Goal: Transaction & Acquisition: Obtain resource

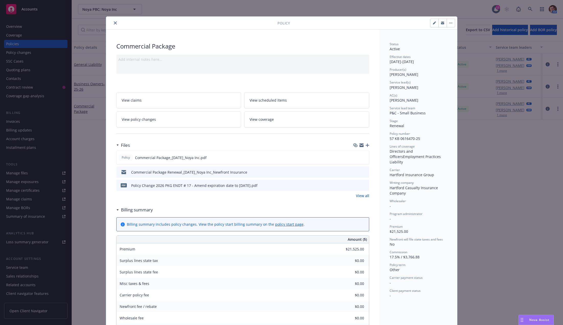
click at [114, 23] on icon "close" at bounding box center [115, 22] width 3 height 3
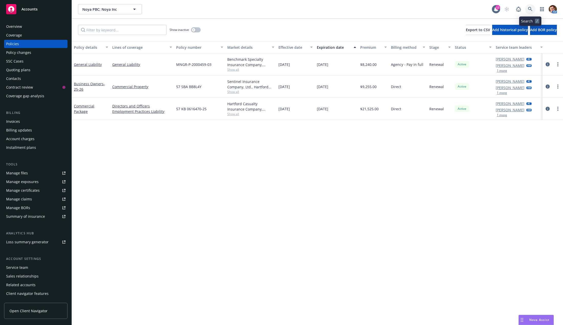
click at [529, 10] on icon at bounding box center [530, 9] width 5 height 5
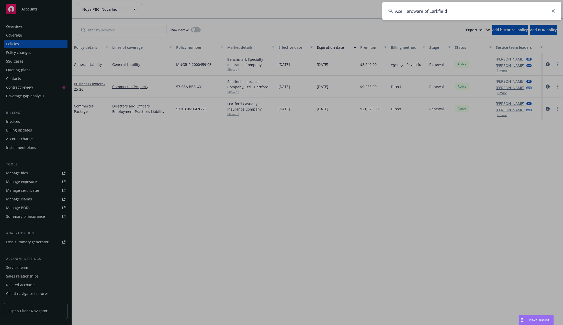
type input "Ace Hardware of Larkfield"
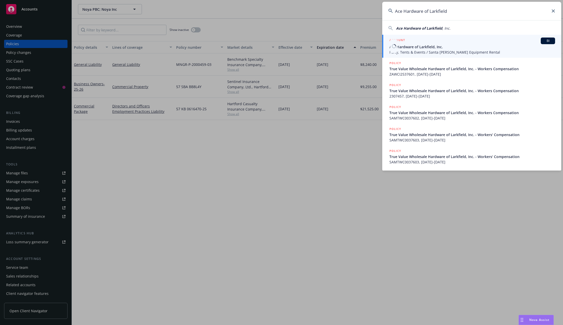
click at [439, 50] on span "Party, Tents & Events / Santa Rosa Equipment Rental" at bounding box center [472, 52] width 166 height 5
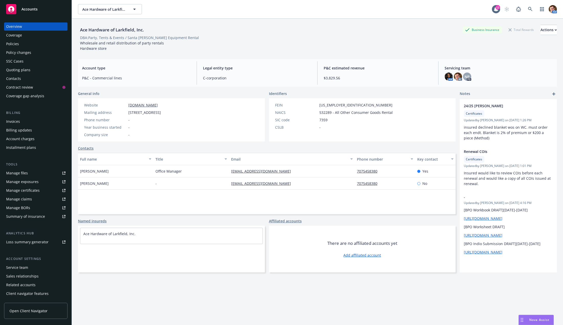
click at [25, 59] on div "SSC Cases" at bounding box center [35, 61] width 59 height 8
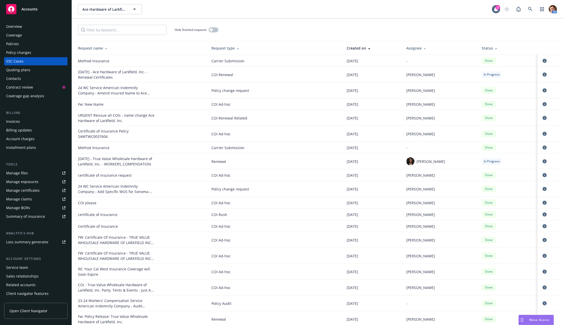
click at [28, 52] on div "Policy changes" at bounding box center [18, 53] width 25 height 8
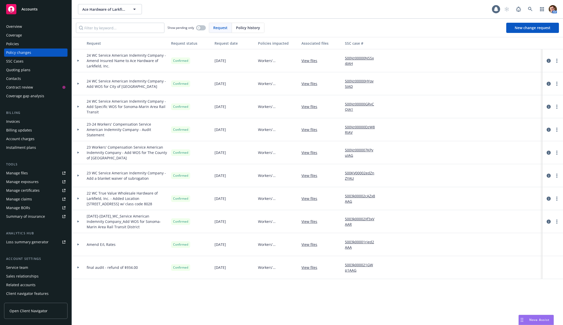
click at [19, 69] on div "Quoting plans" at bounding box center [18, 70] width 24 height 8
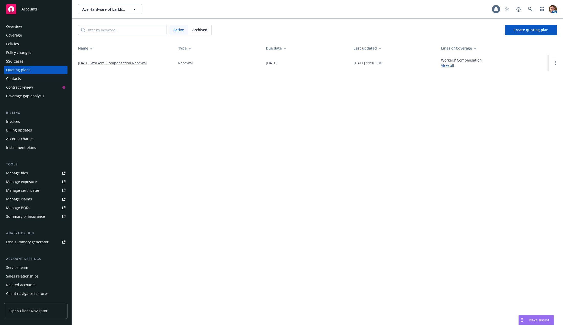
click at [107, 62] on link "08/26/25 Workers' Compensation Renewal" at bounding box center [112, 62] width 69 height 5
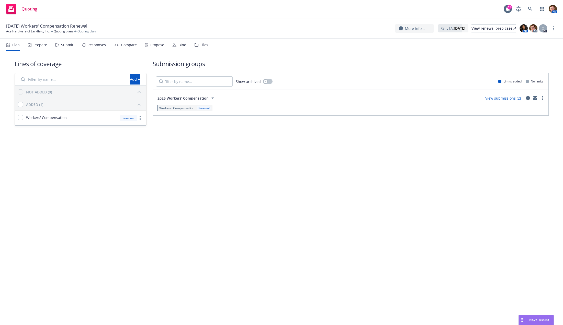
click at [86, 44] on div "Responses" at bounding box center [94, 45] width 24 height 12
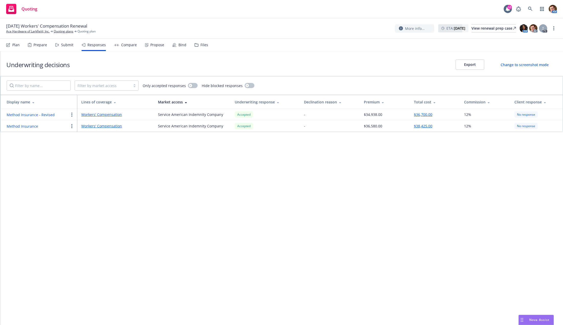
click at [65, 47] on div "Submit" at bounding box center [67, 45] width 12 height 4
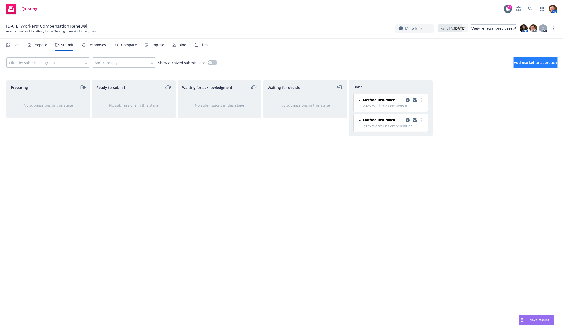
click at [519, 64] on span "Add market to approach" at bounding box center [535, 62] width 43 height 5
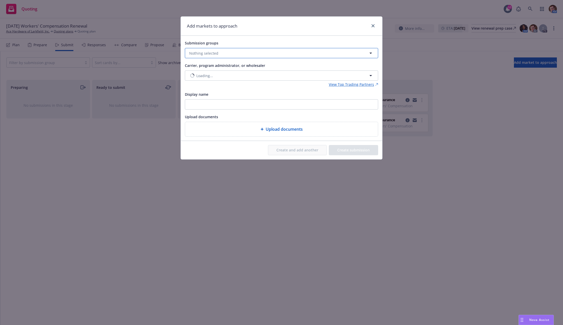
click at [227, 50] on button "Nothing selected" at bounding box center [281, 53] width 193 height 10
drag, startPoint x: 189, startPoint y: 76, endPoint x: 196, endPoint y: 76, distance: 7.2
click at [189, 76] on div "2025 Workers' Compensation Workers' Compensation No limits" at bounding box center [280, 80] width 188 height 19
checkbox input "true"
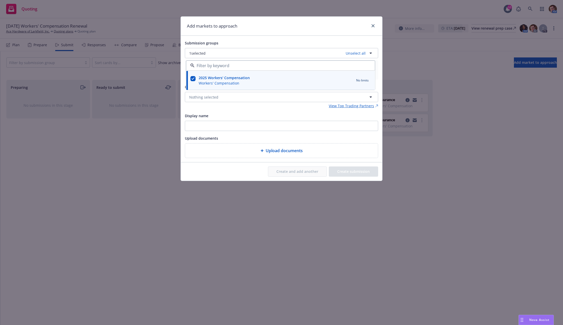
click at [252, 32] on div "Add markets to approach" at bounding box center [281, 26] width 201 height 19
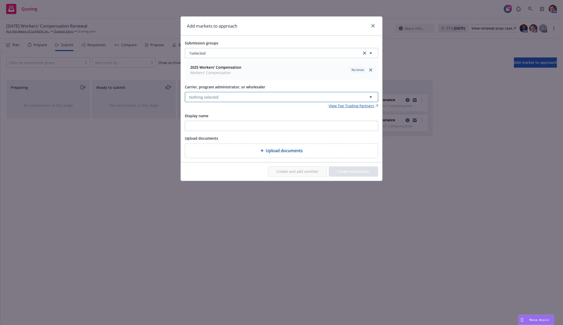
click at [197, 93] on button "Nothing selected" at bounding box center [281, 97] width 193 height 10
type input "method"
drag, startPoint x: 222, startPoint y: 123, endPoint x: 295, endPoint y: 135, distance: 74.4
click at [222, 123] on span "Method Insurance" at bounding box center [209, 123] width 39 height 5
click at [353, 169] on button "Create submission" at bounding box center [353, 172] width 49 height 10
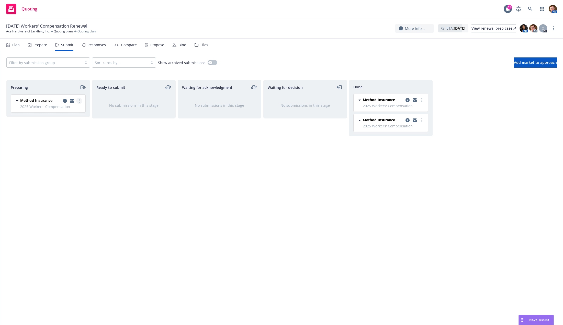
click at [81, 101] on link "more" at bounding box center [79, 101] width 6 height 6
drag, startPoint x: 53, startPoint y: 142, endPoint x: 85, endPoint y: 141, distance: 31.7
click at [53, 142] on span "Add accepted decision" at bounding box center [56, 141] width 51 height 5
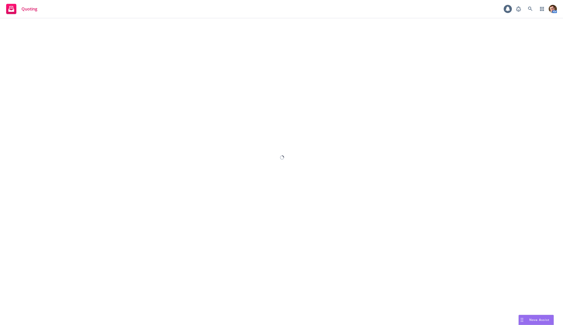
select select "12"
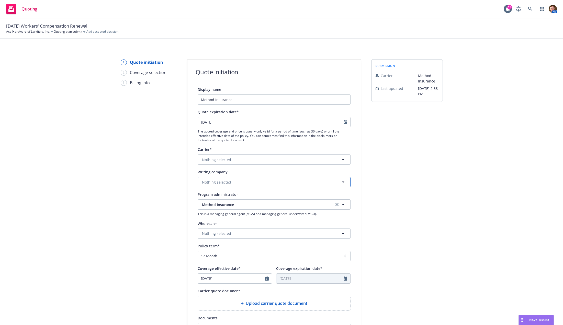
click at [220, 181] on span "Nothing selected" at bounding box center [216, 182] width 29 height 5
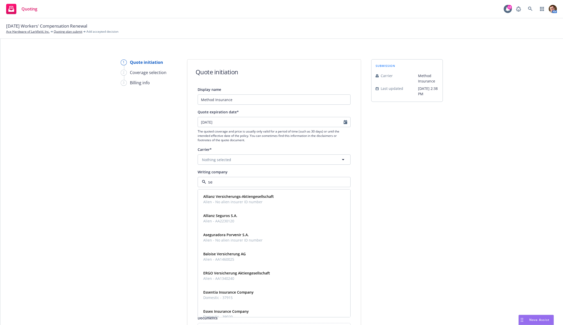
type input "ser"
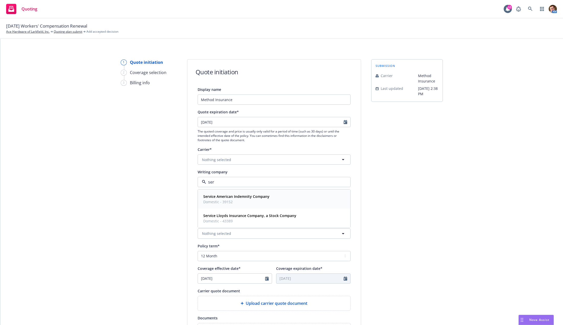
click at [224, 196] on strong "Service American Indemnity Company" at bounding box center [236, 196] width 66 height 5
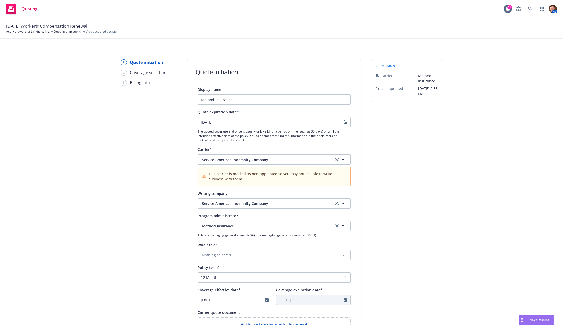
click at [392, 198] on div "submission Carrier Method Insurance Last updated 8/13, 2:38 PM" at bounding box center [407, 241] width 72 height 364
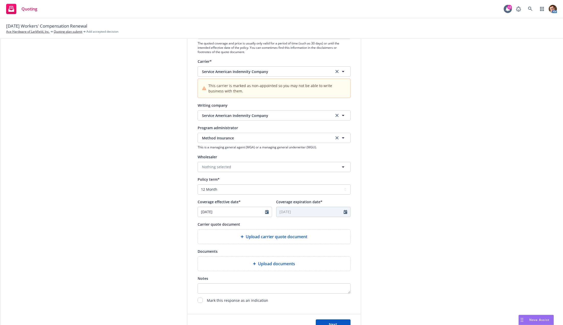
click at [255, 236] on span "Upload carrier quote document" at bounding box center [277, 237] width 62 height 6
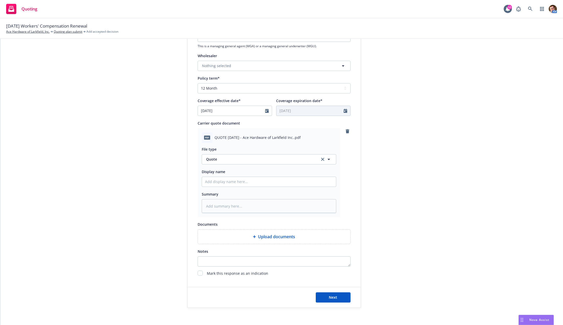
scroll to position [199, 0]
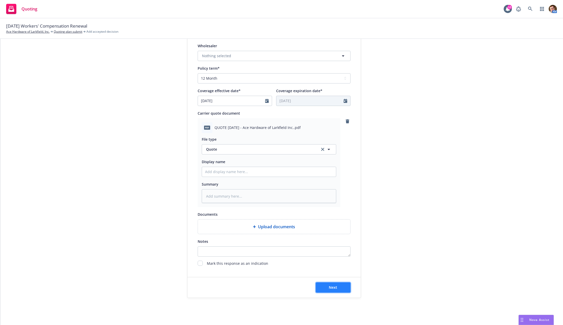
click at [337, 286] on button "Next" at bounding box center [333, 288] width 35 height 10
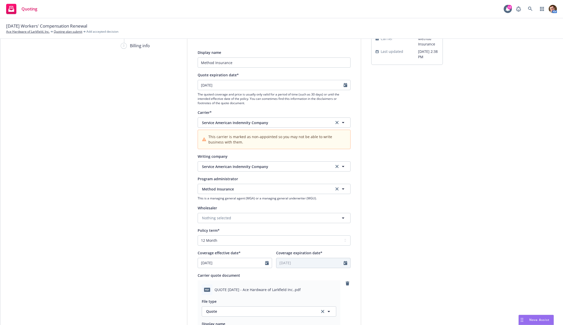
type textarea "x"
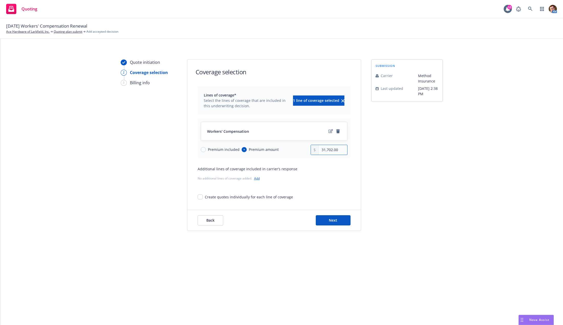
drag, startPoint x: 322, startPoint y: 152, endPoint x: 365, endPoint y: 151, distance: 43.2
click at [365, 151] on div "Quote initiation 2 Coverage selection 3 Billing info Coverage selection Lines o…" at bounding box center [281, 145] width 550 height 172
paste input "3,606"
type input "33,606.00"
click at [333, 222] on span "Next" at bounding box center [333, 220] width 8 height 5
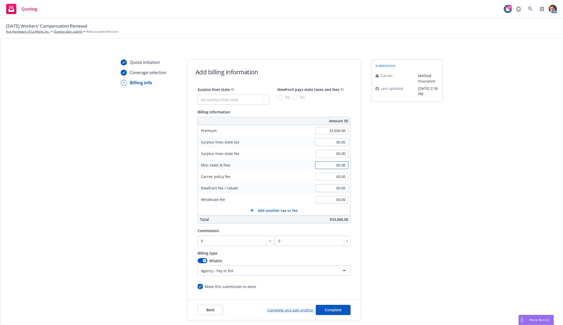
drag, startPoint x: 333, startPoint y: 166, endPoint x: 358, endPoint y: 165, distance: 25.0
click at [358, 165] on div "Quote initiation Coverage selection 3 Billing info Add billing information Surp…" at bounding box center [281, 189] width 550 height 261
paste input "1,783"
type input "1,783.00"
click at [382, 161] on div "submission Carrier Method Insurance Last updated 8/13, 2:38 PM" at bounding box center [407, 189] width 72 height 261
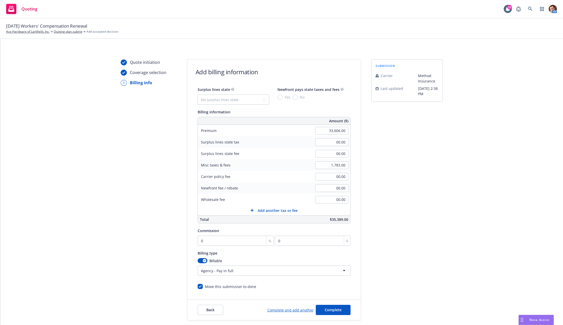
click at [254, 211] on div "Add another tax or fee" at bounding box center [273, 210] width 47 height 5
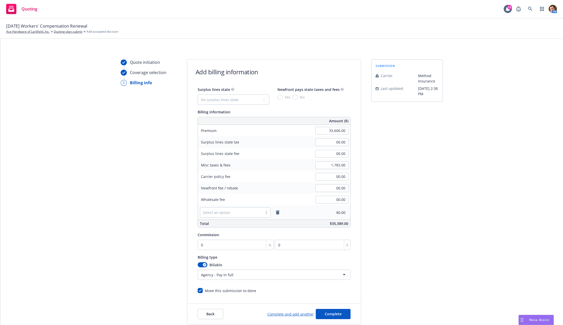
click at [257, 211] on div "Select an option" at bounding box center [231, 212] width 62 height 8
drag, startPoint x: 279, startPoint y: 194, endPoint x: 284, endPoint y: 194, distance: 5.1
click at [279, 194] on div "Wholesale fee 00.00" at bounding box center [274, 199] width 152 height 11
click at [244, 245] on input "0" at bounding box center [235, 245] width 76 height 10
type input "1"
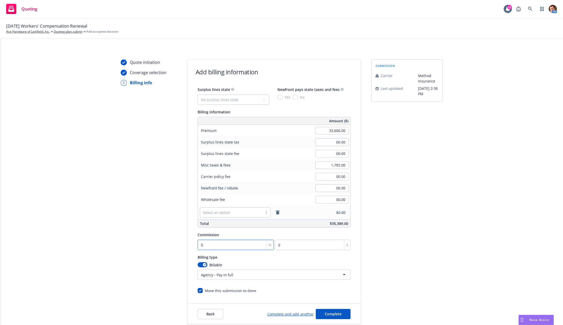
type input "336.06"
type input "10"
type input "3360.6"
type input "10"
drag, startPoint x: 404, startPoint y: 196, endPoint x: 215, endPoint y: 194, distance: 189.1
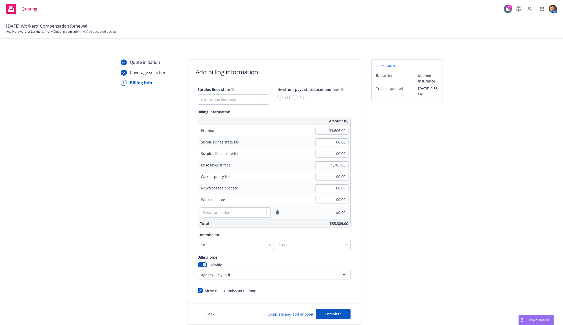
click at [404, 196] on div "submission Carrier Method Insurance Last updated 8/13, 2:38 PM" at bounding box center [407, 191] width 72 height 265
drag, startPoint x: 328, startPoint y: 164, endPoint x: 359, endPoint y: 167, distance: 31.1
click at [359, 167] on div "Quote initiation Coverage selection 3 Billing info Add billing information Surp…" at bounding box center [281, 191] width 550 height 265
click at [390, 174] on div "submission Carrier Method Insurance Last updated 8/13, 2:38 PM" at bounding box center [407, 191] width 72 height 265
drag, startPoint x: 328, startPoint y: 164, endPoint x: 356, endPoint y: 165, distance: 27.4
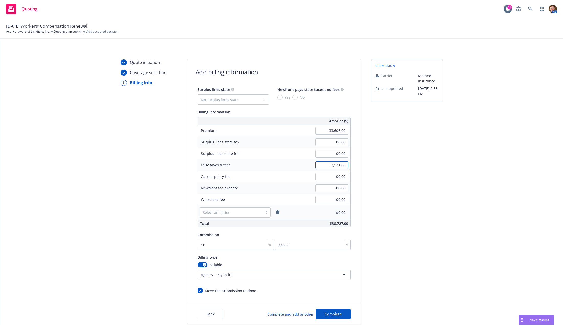
click at [356, 165] on div "Surplus lines state No surplus lines state Alaska Alabama Arkansas Arizona Cali…" at bounding box center [273, 189] width 173 height 207
type input "3,583.00"
click at [379, 163] on div "submission Carrier Method Insurance Last updated 8/13, 2:38 PM" at bounding box center [407, 191] width 72 height 265
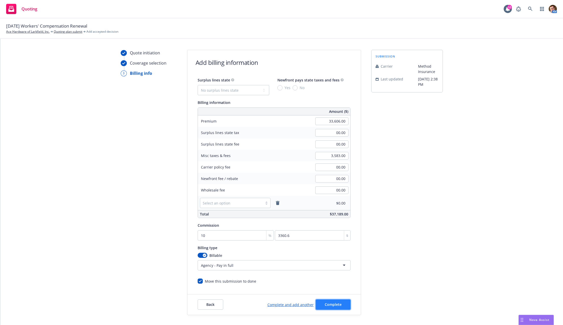
click at [342, 300] on button "Complete" at bounding box center [333, 305] width 35 height 10
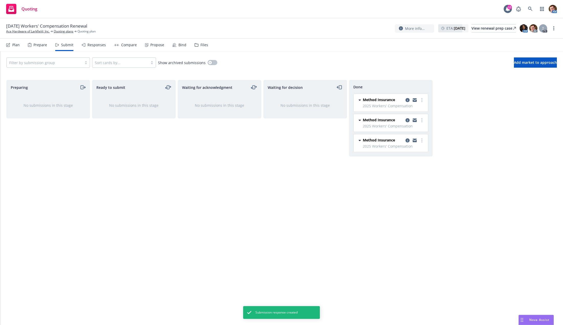
click at [84, 41] on div "Responses" at bounding box center [94, 45] width 24 height 12
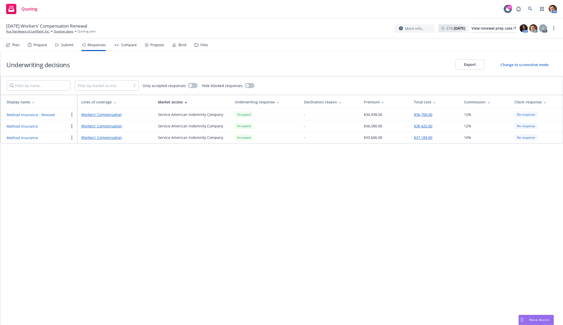
click at [15, 138] on button "Method Insurance" at bounding box center [22, 137] width 31 height 5
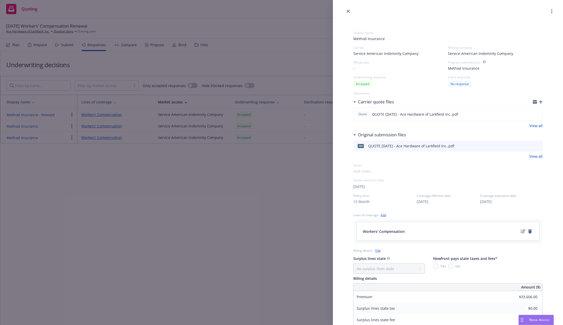
scroll to position [93, 0]
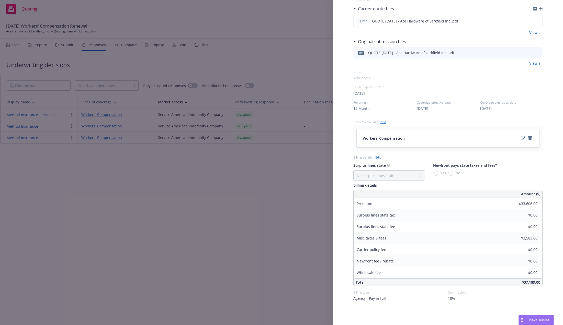
click at [359, 77] on span at bounding box center [363, 77] width 20 height 5
drag, startPoint x: 441, startPoint y: 77, endPoint x: 429, endPoint y: 77, distance: 11.5
click at [429, 77] on span "With Blanket Waiver of Subrogration Fee of $33,606" at bounding box center [447, 77] width 189 height 5
click at [429, 78] on span "With Blanket Waiver of Subrogration Fee of $33,606" at bounding box center [397, 77] width 88 height 5
drag, startPoint x: 425, startPoint y: 78, endPoint x: 443, endPoint y: 77, distance: 17.9
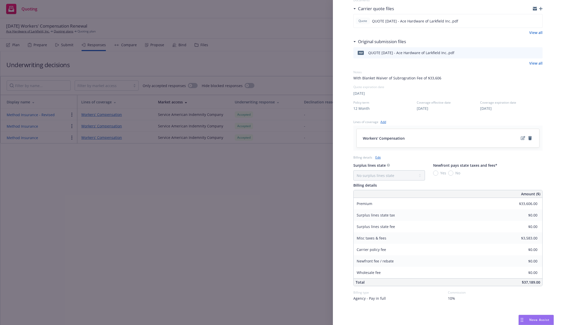
click at [443, 77] on span "With Blanket Waiver of Subrogration Fee of $33,606" at bounding box center [447, 77] width 189 height 5
drag, startPoint x: 425, startPoint y: 77, endPoint x: 451, endPoint y: 79, distance: 25.9
click at [449, 79] on span "With Blanket Waiver of Subrogration Fee of $33,606" at bounding box center [447, 77] width 189 height 5
click at [403, 77] on span "With Blanket Waiver of Subrogration Fee of $1,338 included" at bounding box center [404, 77] width 102 height 5
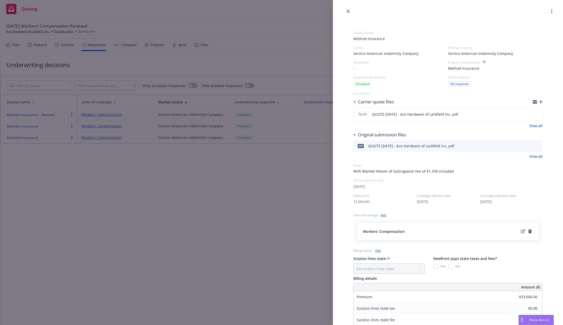
click at [231, 206] on div "Display Name Method Insurance Carrier Service American Indemnity Company Writin…" at bounding box center [281, 162] width 563 height 325
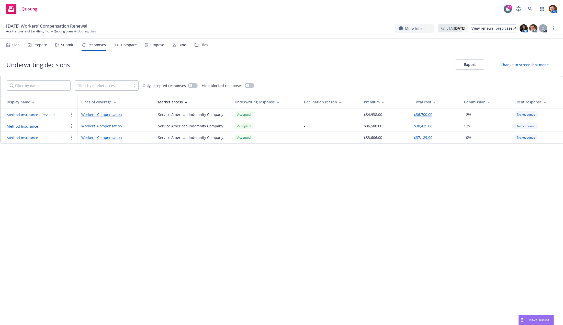
click at [129, 46] on div "Compare" at bounding box center [129, 45] width 16 height 4
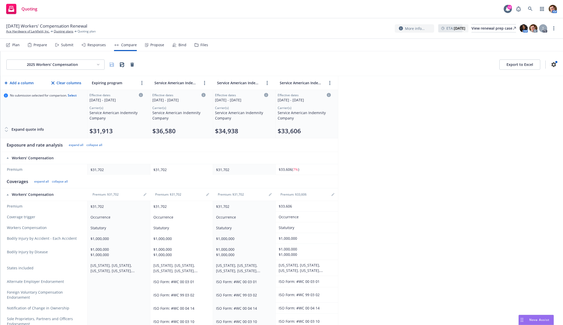
click at [150, 45] on div "Propose" at bounding box center [157, 45] width 14 height 4
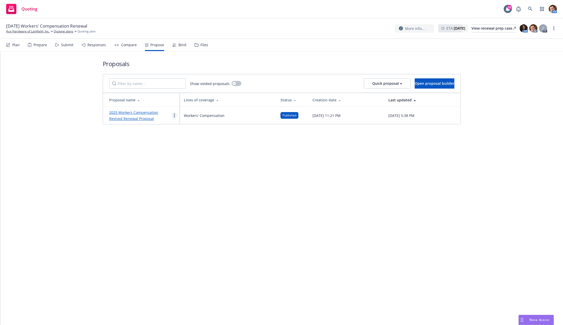
click at [174, 116] on icon "more" at bounding box center [174, 115] width 1 height 4
click at [181, 138] on span "Duplicate" at bounding box center [185, 137] width 29 height 5
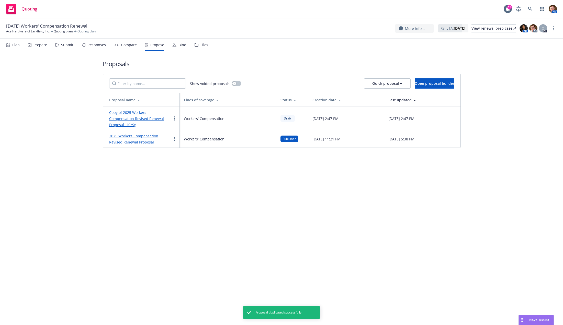
click at [135, 117] on link "Copy of 2025 Workers Compensation Revised Renewal Proposal - i0z9g" at bounding box center [136, 118] width 55 height 17
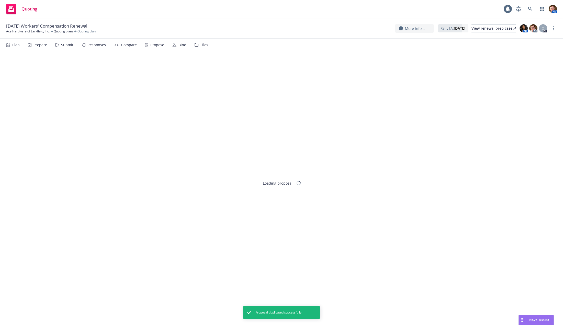
type textarea "x"
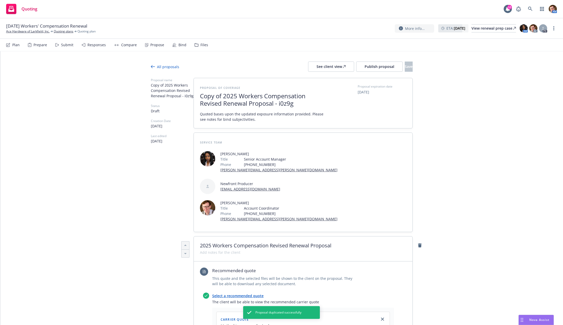
click at [234, 102] on span "Copy of 2025 Workers Compensation Revised Renewal Proposal - i0z9g" at bounding box center [262, 99] width 125 height 15
drag, startPoint x: 222, startPoint y: 96, endPoint x: 182, endPoint y: 97, distance: 39.6
click at [272, 104] on span "2025 Workers Compensation Revised Renewal Proposal - i0z9g" at bounding box center [262, 99] width 125 height 15
drag, startPoint x: 271, startPoint y: 104, endPoint x: 252, endPoint y: 104, distance: 18.9
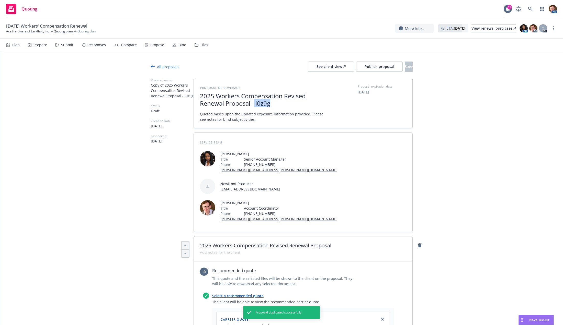
click at [251, 103] on span "2025 Workers Compensation Revised Renewal Proposal - i0z9g" at bounding box center [262, 99] width 125 height 15
drag, startPoint x: 250, startPoint y: 104, endPoint x: 284, endPoint y: 106, distance: 34.3
click at [284, 106] on span "2025 Workers Compensation Revised Renewal Proposal - i0z9g" at bounding box center [262, 99] width 125 height 15
click at [289, 97] on span "2025 Workers Compensation Revised Renewal Proposal - i0z9g" at bounding box center [262, 99] width 125 height 15
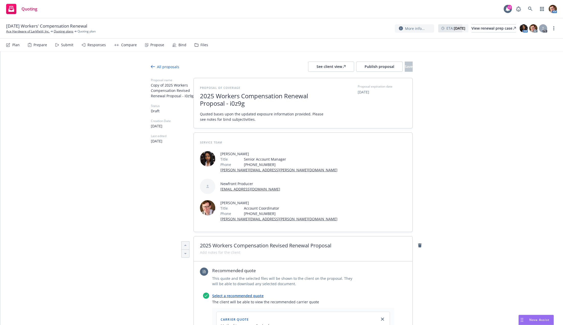
click at [236, 104] on span "2025 Workers Compensation Renewal Proposal - i0z9g" at bounding box center [262, 99] width 125 height 15
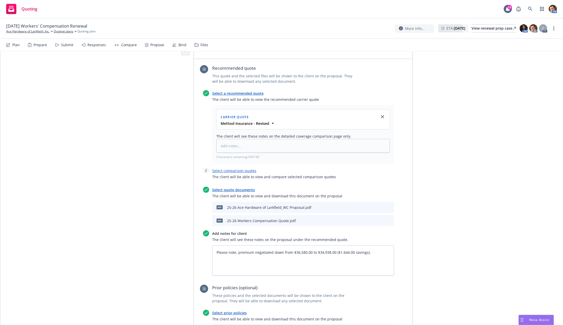
scroll to position [107, 0]
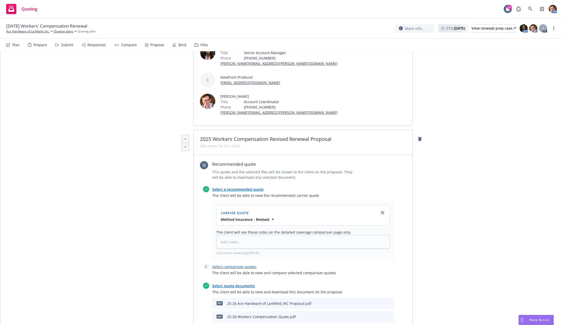
click at [381, 211] on icon "close" at bounding box center [382, 212] width 3 height 3
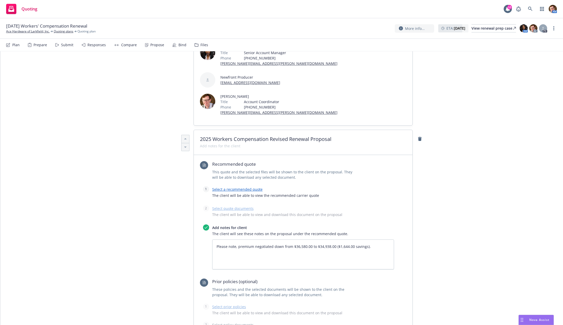
click at [240, 187] on link "Select a recommended quote" at bounding box center [237, 189] width 50 height 5
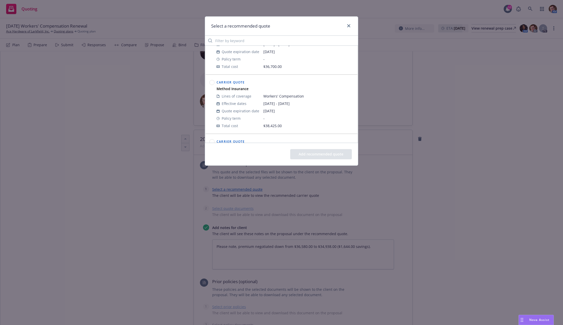
scroll to position [84, 0]
click at [213, 87] on circle at bounding box center [212, 88] width 5 height 5
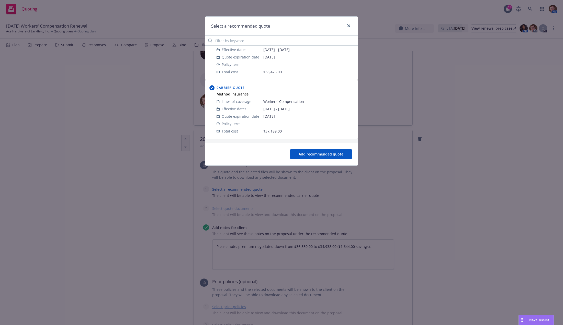
click at [350, 28] on div at bounding box center [347, 26] width 8 height 7
click at [349, 28] on link "close" at bounding box center [348, 26] width 6 height 6
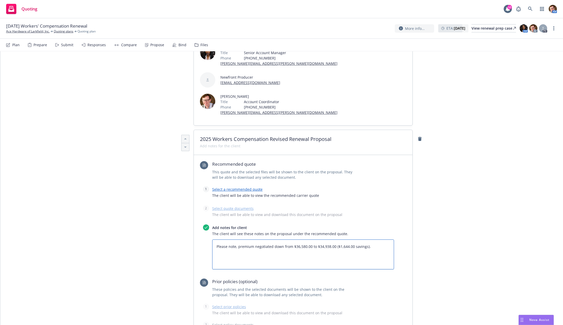
drag, startPoint x: 379, startPoint y: 226, endPoint x: 42, endPoint y: 219, distance: 337.1
click at [42, 219] on div "All proposals See client view Publish proposal Save Proposal name 2025 Workers …" at bounding box center [281, 193] width 562 height 496
type textarea "x"
click at [236, 187] on link "Select a recommended quote" at bounding box center [237, 189] width 50 height 5
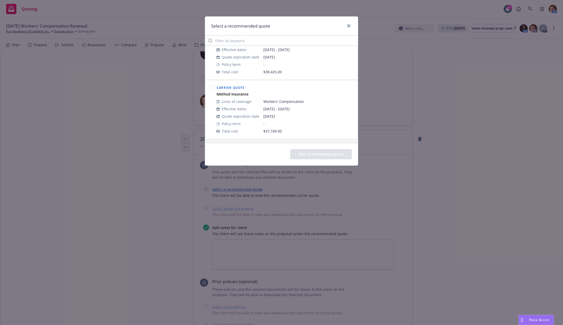
click at [215, 88] on div at bounding box center [211, 109] width 7 height 53
click at [212, 87] on circle at bounding box center [212, 88] width 5 height 5
click at [295, 150] on button "Add recommended quote" at bounding box center [321, 154] width 62 height 10
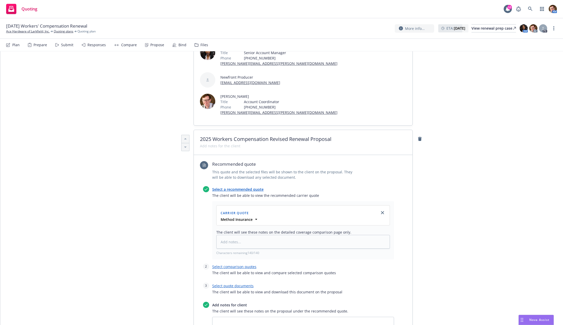
click at [239, 264] on link "Select comparison quotes" at bounding box center [234, 266] width 44 height 5
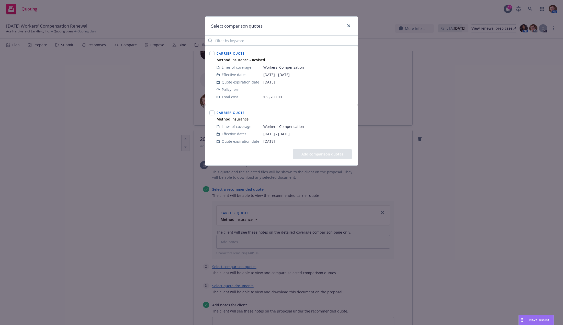
scroll to position [25, 0]
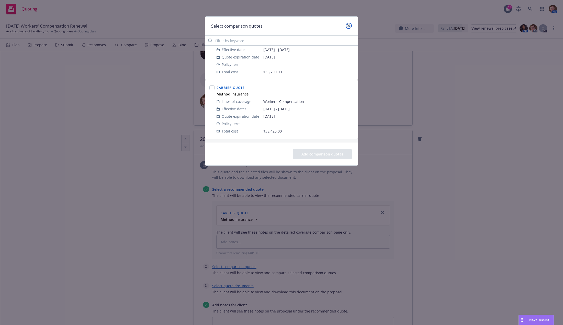
click at [349, 25] on icon "close" at bounding box center [348, 25] width 3 height 3
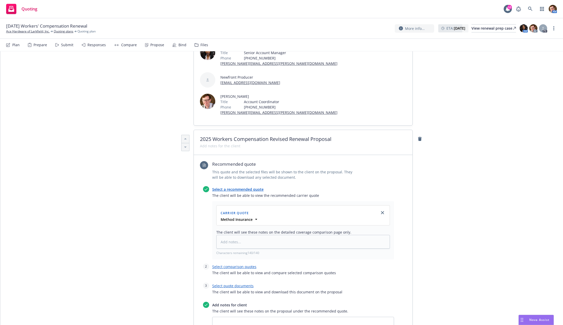
click at [229, 289] on span "The client will be able to view and download this document on the proposal" at bounding box center [303, 291] width 182 height 5
click at [231, 284] on link "Select quote documents" at bounding box center [232, 286] width 41 height 5
type textarea "x"
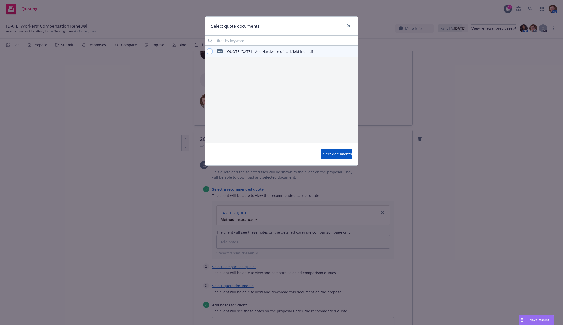
click at [211, 53] on input "checkbox" at bounding box center [209, 51] width 5 height 5
checkbox input "true"
click at [333, 156] on span "Select documents" at bounding box center [335, 154] width 31 height 5
type textarea "x"
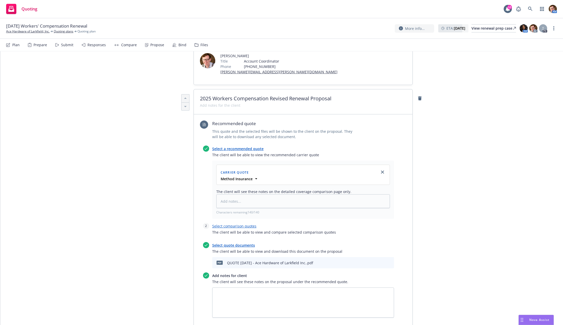
scroll to position [186, 0]
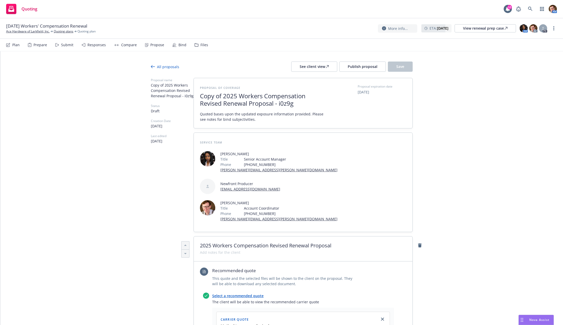
drag, startPoint x: 118, startPoint y: 47, endPoint x: 121, endPoint y: 47, distance: 3.1
click at [118, 47] on div "Compare" at bounding box center [125, 45] width 23 height 12
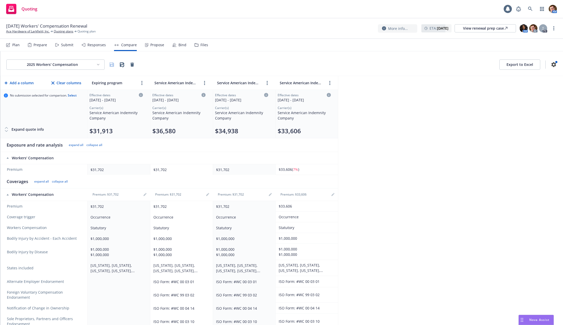
click at [99, 46] on div "Responses" at bounding box center [96, 45] width 18 height 4
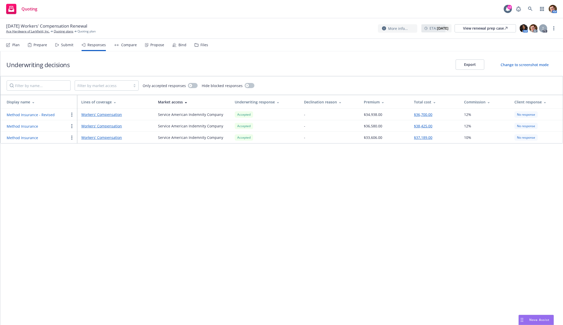
click at [33, 136] on button "Method Insurance" at bounding box center [22, 137] width 31 height 5
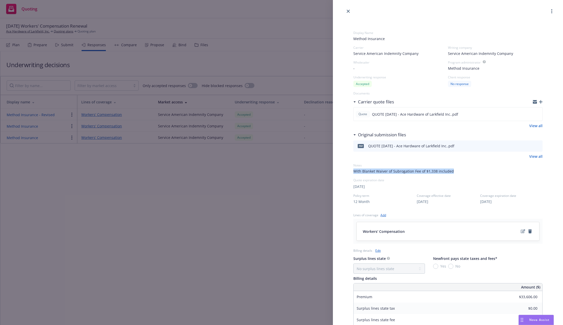
drag, startPoint x: 462, startPoint y: 174, endPoint x: 317, endPoint y: 175, distance: 145.1
click at [317, 175] on div "Display Name Method Insurance Carrier Service American Indemnity Company Writin…" at bounding box center [281, 162] width 563 height 325
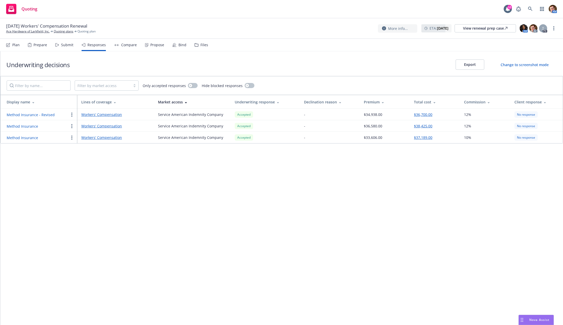
click at [30, 139] on button "Method Insurance" at bounding box center [22, 137] width 31 height 5
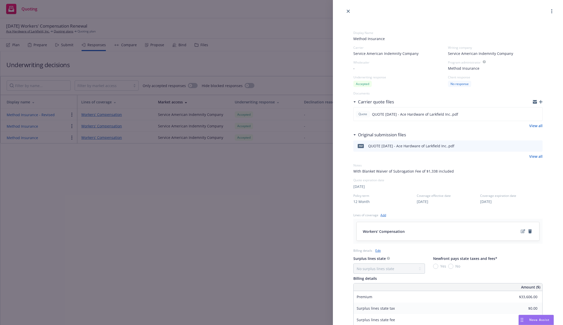
click at [384, 171] on span "With Blanket Waiver of Subrogation Fee of $1,338 included" at bounding box center [403, 171] width 100 height 5
drag, startPoint x: 439, startPoint y: 170, endPoint x: 361, endPoint y: 171, distance: 78.2
click at [361, 171] on span "With Blanket Waiver of Subrogation Fee of $1,338 included" at bounding box center [447, 171] width 189 height 5
copy span "Blanket Waiver of Subrogation Fee of $1,338 included"
drag, startPoint x: 209, startPoint y: 198, endPoint x: 212, endPoint y: 193, distance: 5.8
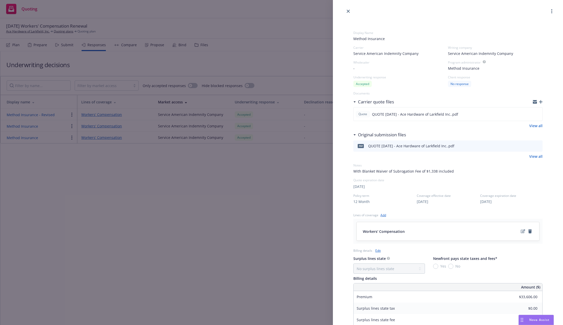
click at [209, 198] on div "Display Name Method Insurance Carrier Service American Indemnity Company Writin…" at bounding box center [281, 162] width 563 height 325
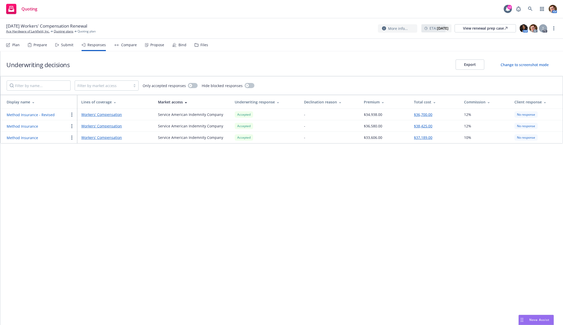
click at [151, 43] on div "Propose" at bounding box center [157, 45] width 14 height 4
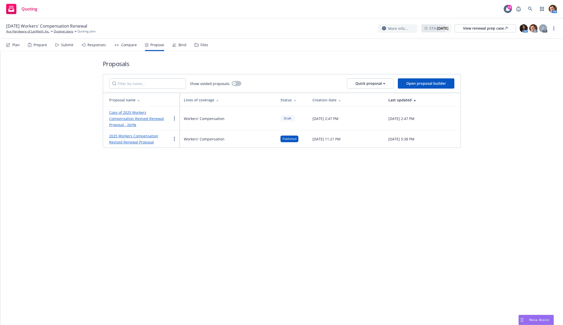
drag, startPoint x: 145, startPoint y: 115, endPoint x: 201, endPoint y: 114, distance: 55.7
click at [145, 115] on div "Copy of 2025 Workers Compensation Revised Renewal Proposal - i0z9g" at bounding box center [140, 118] width 62 height 18
click at [155, 112] on link "Copy of 2025 Workers Compensation Revised Renewal Proposal - i0z9g" at bounding box center [136, 118] width 55 height 17
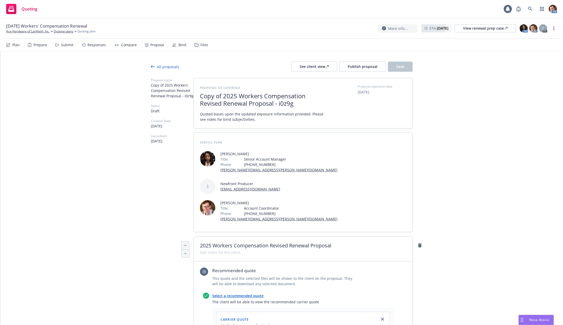
type textarea "x"
click at [275, 108] on div at bounding box center [262, 109] width 125 height 4
click at [223, 93] on span "Copy of 2025 Workers Compensation Revised Renewal Proposal - i0z9g" at bounding box center [262, 99] width 125 height 15
drag, startPoint x: 220, startPoint y: 96, endPoint x: 116, endPoint y: 90, distance: 104.4
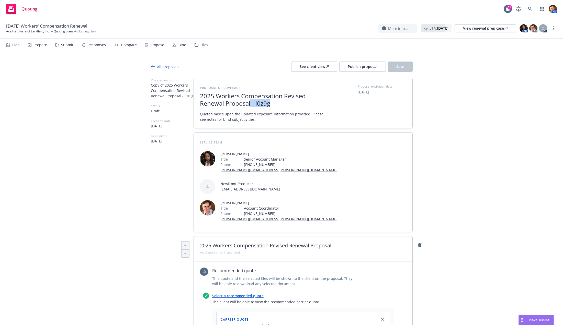
drag, startPoint x: 248, startPoint y: 102, endPoint x: 478, endPoint y: 124, distance: 230.8
click at [376, 106] on div "Proposal of coverage 2025 Workers Compensation Revised Renewal Proposal - i0z9g…" at bounding box center [303, 103] width 206 height 38
click at [296, 95] on span "2025 Workers Compensation Revised Renewal Proposal" at bounding box center [262, 99] width 125 height 15
drag, startPoint x: 248, startPoint y: 105, endPoint x: 257, endPoint y: 105, distance: 8.7
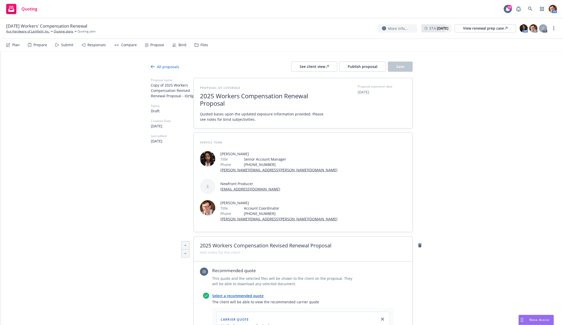
click at [248, 105] on span "2025 Workers Compensation Renewal Proposal" at bounding box center [262, 99] width 125 height 15
type textarea "x"
click at [224, 250] on span at bounding box center [220, 252] width 40 height 5
paste span
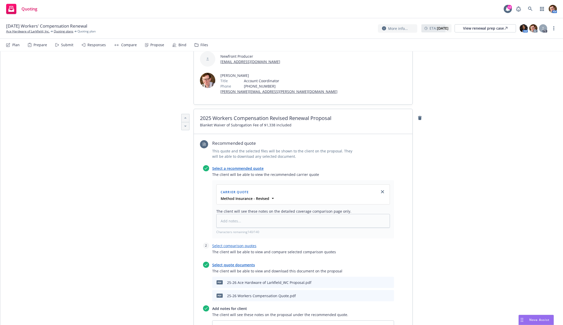
click at [381, 189] on link "close" at bounding box center [382, 192] width 6 height 6
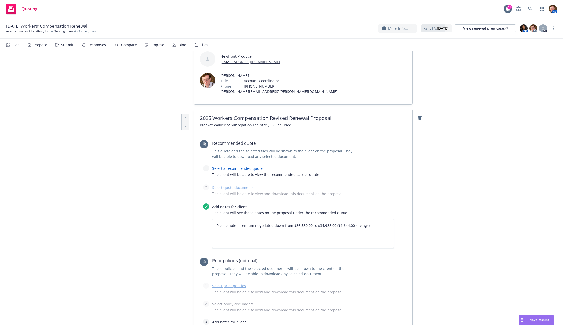
click at [242, 166] on link "Select a recommended quote" at bounding box center [237, 168] width 50 height 5
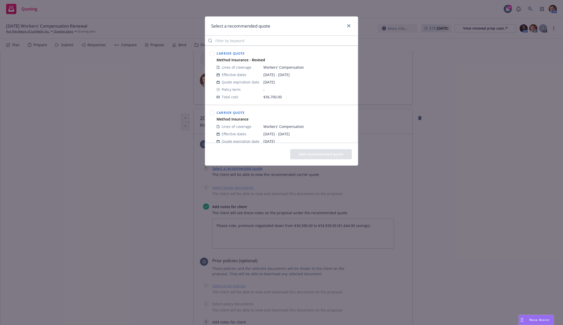
scroll to position [84, 0]
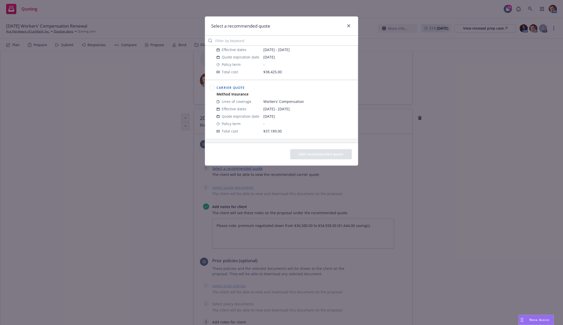
click at [212, 86] on circle at bounding box center [212, 88] width 5 height 5
click at [315, 151] on button "Add recommended quote" at bounding box center [321, 154] width 62 height 10
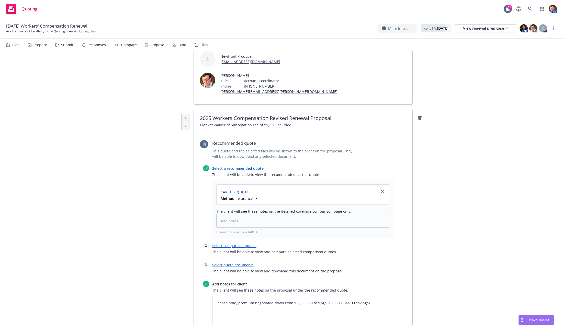
click at [242, 262] on div "Select quote documents The client will be able to view and download this docume…" at bounding box center [303, 269] width 182 height 15
click at [226, 263] on link "Select quote documents" at bounding box center [232, 265] width 41 height 5
type textarea "x"
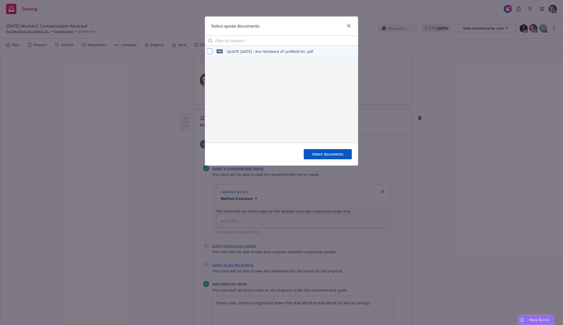
click at [210, 52] on input "checkbox" at bounding box center [209, 51] width 5 height 5
checkbox input "true"
drag, startPoint x: 317, startPoint y: 159, endPoint x: 320, endPoint y: 161, distance: 3.3
click at [317, 159] on button "Select documents" at bounding box center [328, 154] width 48 height 10
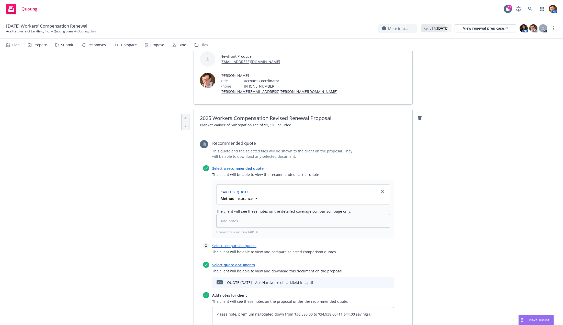
scroll to position [177, 0]
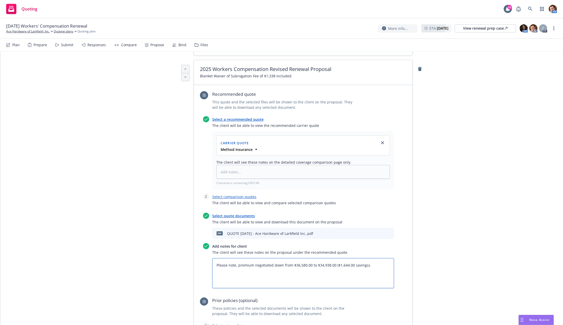
drag, startPoint x: 373, startPoint y: 247, endPoint x: 131, endPoint y: 247, distance: 242.5
click at [131, 247] on div "All proposals See client view Publish proposal Save Proposal name 2025 Workers …" at bounding box center [281, 167] width 562 height 585
click at [294, 258] on textarea "Please note, premium negotiated down from $36,580.00 to $34,938.00 ($1,644.00 s…" at bounding box center [303, 273] width 182 height 30
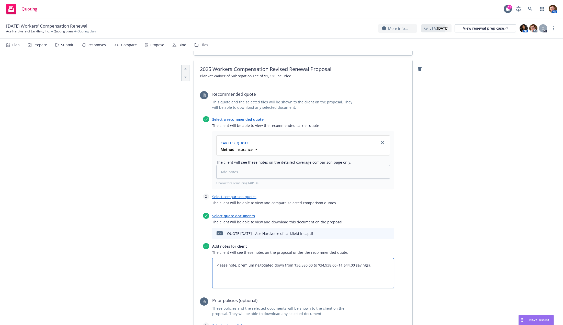
click at [294, 258] on textarea "Please note, premium negotiated down from $36,580.00 to $34,938.00 ($1,644.00 s…" at bounding box center [303, 273] width 182 height 30
paste textarea "Blanket Waiver of Subrogation Fee of $1,338 included"
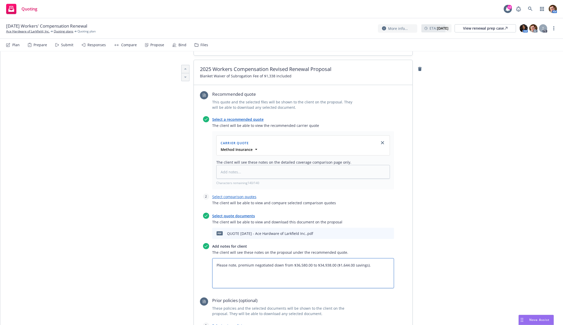
type textarea "x"
type textarea "Blanket Waiver of Subrogation Fee of $1,338 included"
click at [212, 258] on textarea "Blanket Waiver of Subrogation Fee of $1,338 included" at bounding box center [303, 273] width 182 height 30
type textarea "x"
type textarea "I Blanket Waiver of Subrogation Fee of $1,338 included"
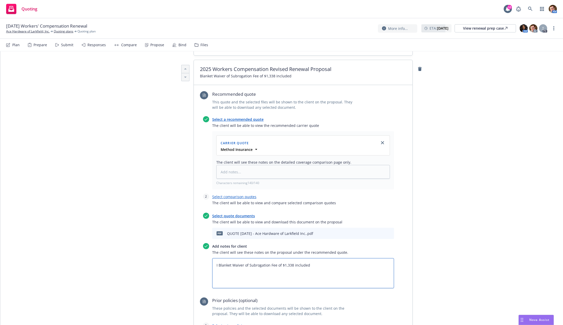
type textarea "x"
type textarea "In Blanket Waiver of Subrogation Fee of $1,338 included"
type textarea "x"
type textarea "Inc Blanket Waiver of Subrogation Fee of $1,338 included"
type textarea "x"
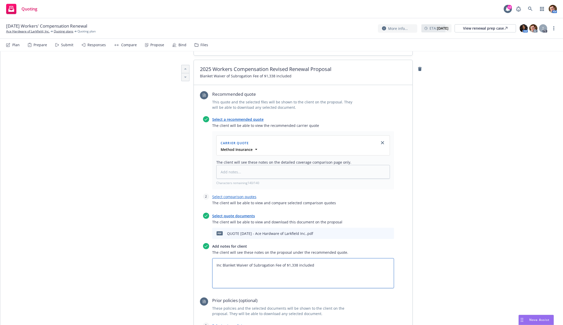
type textarea "Incl Blanket Waiver of Subrogation Fee of $1,338 included"
type textarea "x"
type textarea "Inclu Blanket Waiver of Subrogation Fee of $1,338 included"
type textarea "x"
type textarea "Includ Blanket Waiver of Subrogation Fee of $1,338 included"
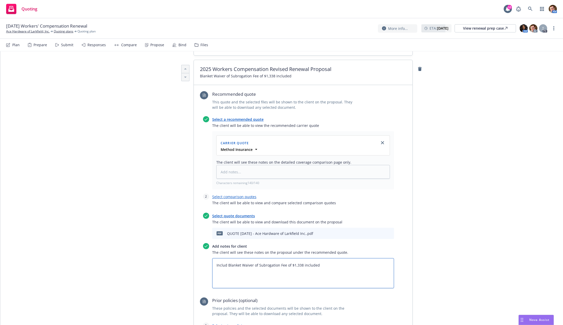
type textarea "x"
type textarea "Include Blanket Waiver of Subrogation Fee of $1,338 included"
type textarea "x"
type textarea "Included Blanket Waiver of Subrogation Fee of $1,338 included"
type textarea "x"
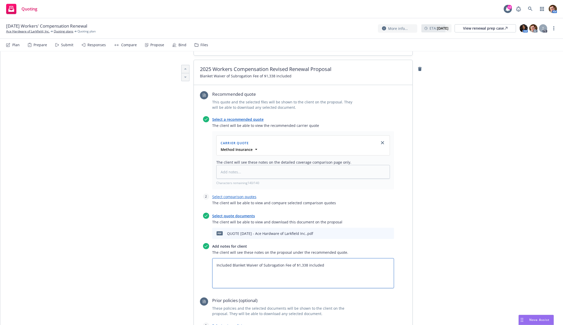
type textarea "Include Blanket Waiver of Subrogation Fee of $1,338 included"
type textarea "x"
type textarea "Includes Blanket Waiver of Subrogation Fee of $1,338 included"
click at [305, 258] on textarea "Includes Blanket Waiver of Subrogation Fee of $1,338 included" at bounding box center [303, 273] width 182 height 30
drag, startPoint x: 303, startPoint y: 243, endPoint x: 362, endPoint y: 244, distance: 59.3
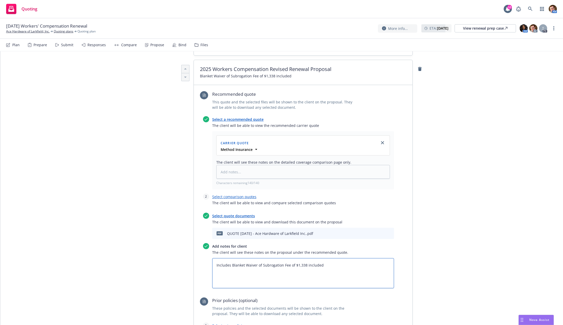
click at [362, 258] on textarea "Includes Blanket Waiver of Subrogation Fee of $1,338 included" at bounding box center [303, 273] width 182 height 30
type textarea "x"
drag, startPoint x: 299, startPoint y: 242, endPoint x: 193, endPoint y: 240, distance: 105.3
click at [194, 240] on div "Recommended quote This quote and the selected files will be shown to the client…" at bounding box center [303, 247] width 218 height 325
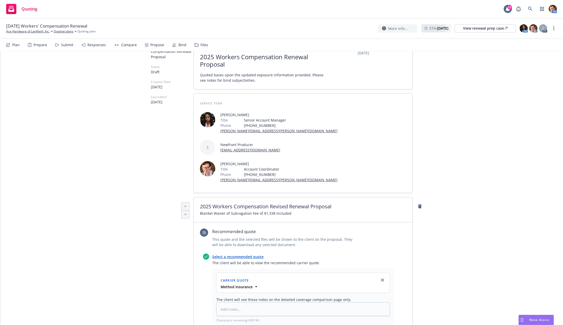
type textarea "Includes Blanket Waiver of Subrogation Fee of $1,338"
click at [310, 197] on div "2025 Workers Compensation Revised Renewal Proposal Blanket Waiver of Subrogatio…" at bounding box center [303, 209] width 218 height 25
drag, startPoint x: 250, startPoint y: 191, endPoint x: 288, endPoint y: 191, distance: 38.1
click at [288, 211] on span "Blanket Waiver of Subrogation Fee of $1,338 included" at bounding box center [303, 213] width 206 height 5
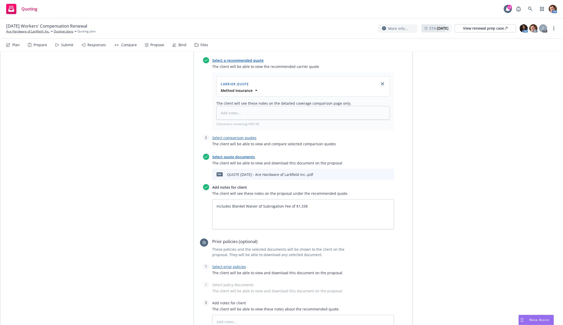
scroll to position [288, 0]
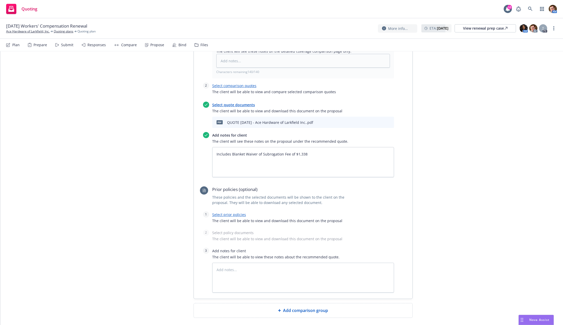
click at [227, 212] on link "Select prior policies" at bounding box center [229, 214] width 34 height 5
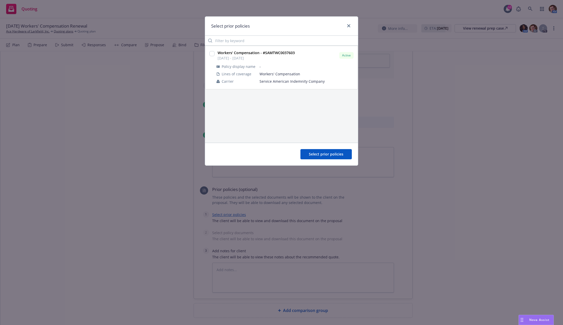
type textarea "x"
click at [211, 52] on input "checkbox" at bounding box center [211, 53] width 5 height 5
checkbox input "true"
click at [341, 157] on button "Select prior policies" at bounding box center [325, 154] width 51 height 10
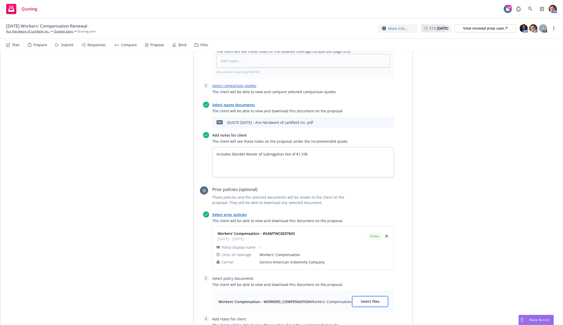
click at [373, 299] on span "Select files" at bounding box center [370, 301] width 19 height 5
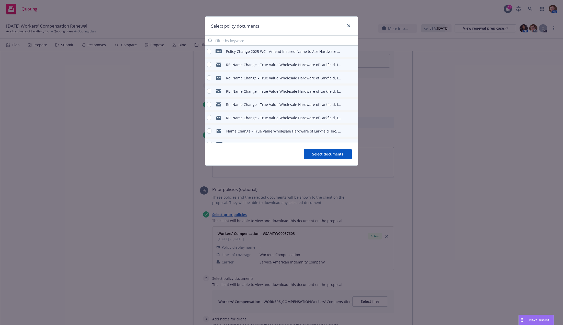
scroll to position [104, 0]
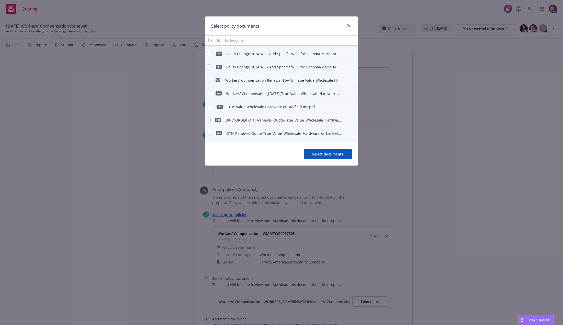
click at [351, 106] on icon "preview file" at bounding box center [353, 107] width 5 height 4
click at [351, 94] on icon "preview file" at bounding box center [353, 94] width 5 height 4
type textarea "x"
click at [208, 92] on input "checkbox" at bounding box center [209, 93] width 4 height 5
checkbox input "true"
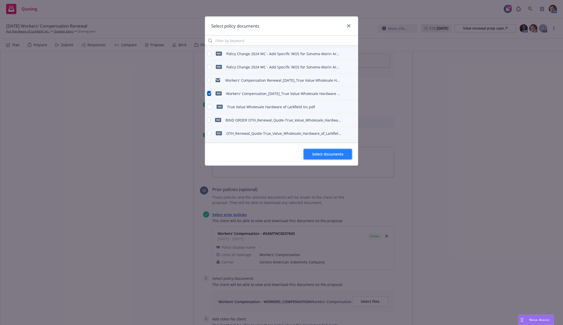
click at [314, 152] on span "Select documents" at bounding box center [327, 154] width 31 height 5
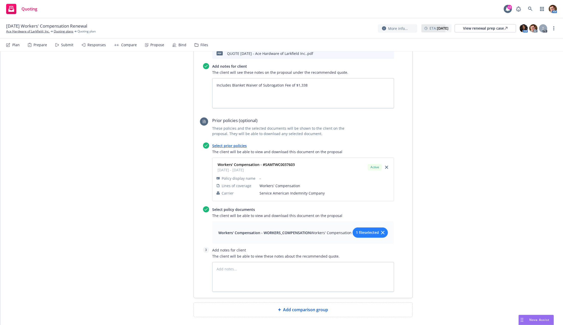
scroll to position [0, 0]
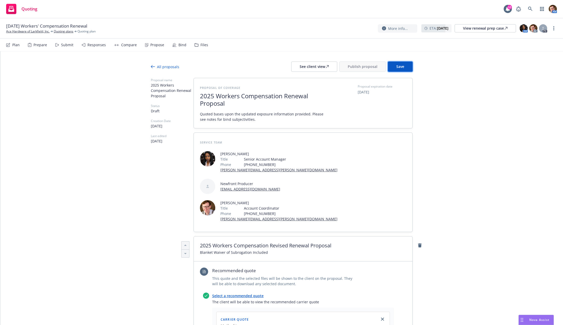
click at [398, 63] on button "Save" at bounding box center [400, 67] width 25 height 10
click at [315, 66] on div "See client view" at bounding box center [313, 67] width 29 height 10
drag, startPoint x: 369, startPoint y: 61, endPoint x: 369, endPoint y: 65, distance: 3.9
click at [362, 65] on span "Publish proposal" at bounding box center [362, 66] width 30 height 5
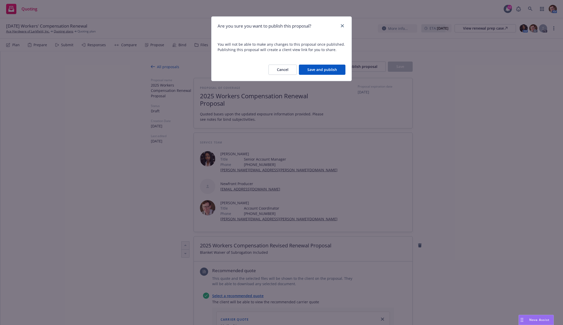
drag, startPoint x: 320, startPoint y: 70, endPoint x: 330, endPoint y: 71, distance: 10.5
click at [320, 70] on button "Save and publish" at bounding box center [322, 70] width 47 height 10
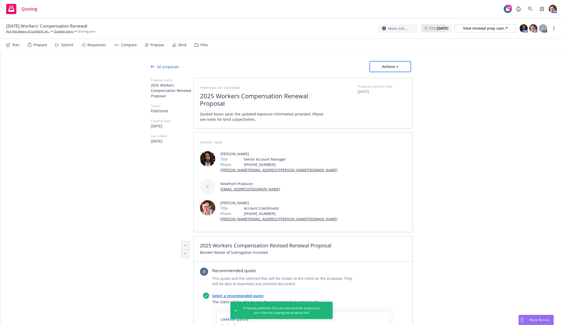
click at [401, 67] on button "Actions" at bounding box center [389, 67] width 41 height 10
click at [390, 79] on span "Copy proposal link" at bounding box center [389, 79] width 44 height 5
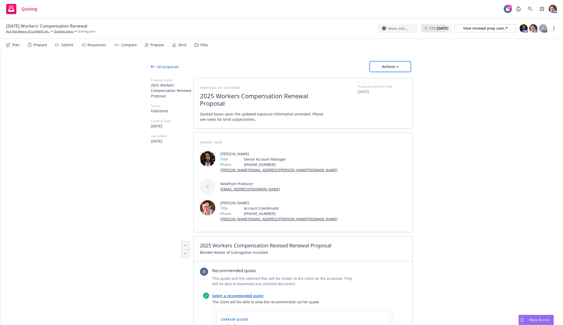
click at [384, 69] on div "Actions" at bounding box center [390, 67] width 24 height 10
click at [254, 63] on div "All proposals Actions" at bounding box center [282, 67] width 262 height 10
click at [154, 47] on div "Propose" at bounding box center [157, 45] width 14 height 4
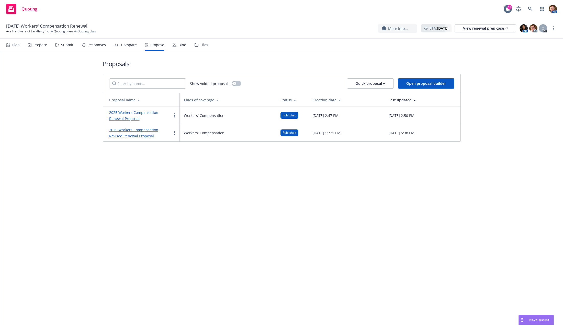
click at [178, 115] on td "2025 Workers Compensation Renewal Proposal" at bounding box center [141, 115] width 77 height 17
click at [175, 114] on link "more" at bounding box center [174, 115] width 6 height 6
click at [187, 136] on span "Duplicate" at bounding box center [185, 137] width 29 height 5
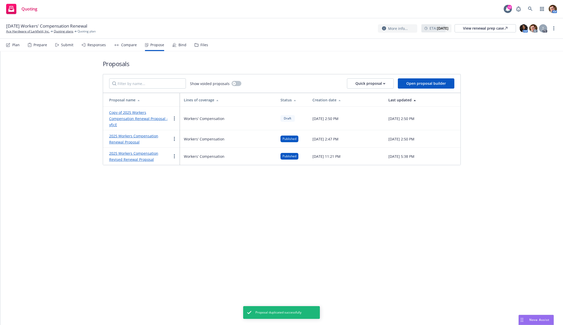
click at [160, 111] on link "Copy of 2025 Workers Compensation Renewal Proposal - yfjcE" at bounding box center [138, 118] width 59 height 17
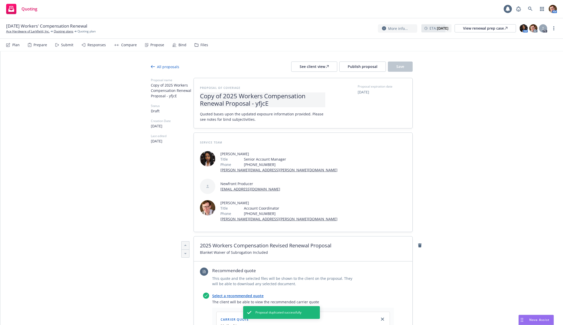
type textarea "x"
click at [239, 97] on span "Copy of 2025 Workers Compensation Renewal Proposal - yfjcE" at bounding box center [262, 99] width 125 height 15
drag, startPoint x: 221, startPoint y: 96, endPoint x: 169, endPoint y: 94, distance: 52.2
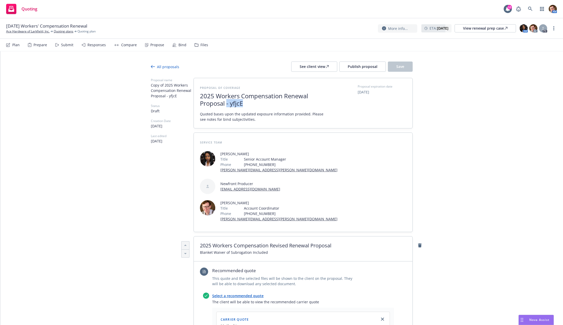
drag, startPoint x: 254, startPoint y: 104, endPoint x: 224, endPoint y: 104, distance: 29.4
click at [224, 104] on span "2025 Workers Compensation Renewal Proposal - yfjcE" at bounding box center [262, 99] width 125 height 15
click at [313, 68] on div "See client view" at bounding box center [313, 67] width 29 height 10
click at [361, 69] on span "Publish proposal" at bounding box center [362, 66] width 30 height 5
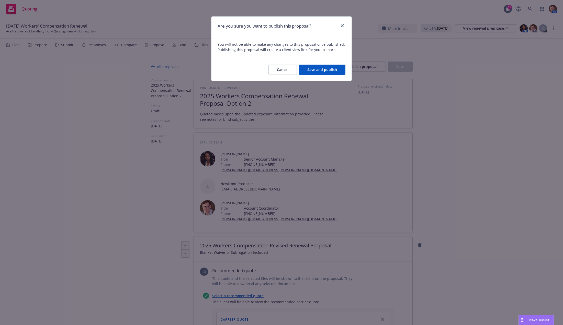
click at [339, 73] on button "Save and publish" at bounding box center [322, 70] width 47 height 10
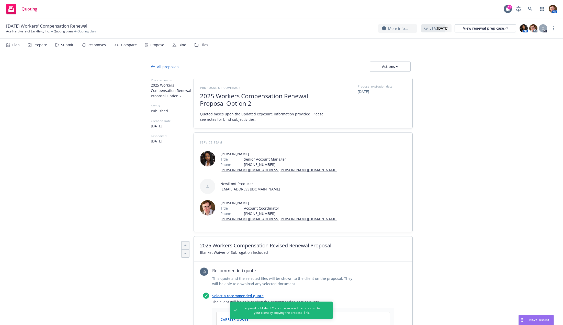
click at [157, 45] on div "Propose" at bounding box center [157, 45] width 14 height 4
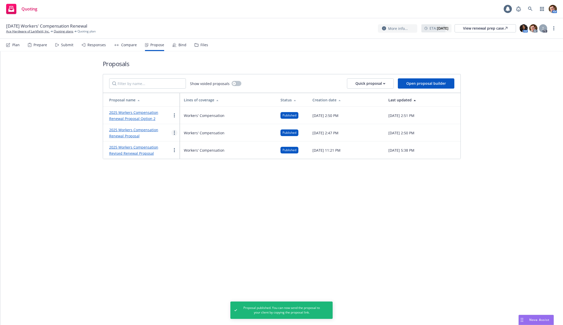
click at [175, 131] on link "more" at bounding box center [174, 133] width 6 height 6
click at [181, 176] on span "Void" at bounding box center [181, 175] width 20 height 5
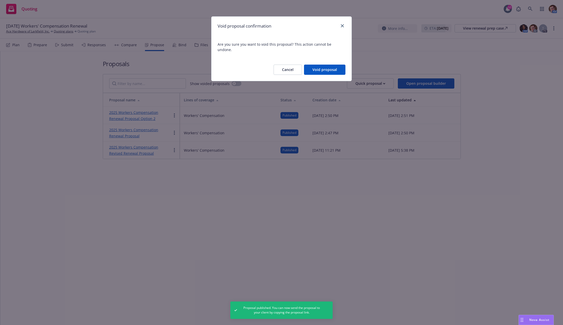
drag, startPoint x: 328, startPoint y: 59, endPoint x: 351, endPoint y: 53, distance: 23.8
click at [328, 59] on div "Cancel Void proposal" at bounding box center [281, 70] width 140 height 22
click at [335, 65] on button "Void proposal" at bounding box center [324, 70] width 41 height 10
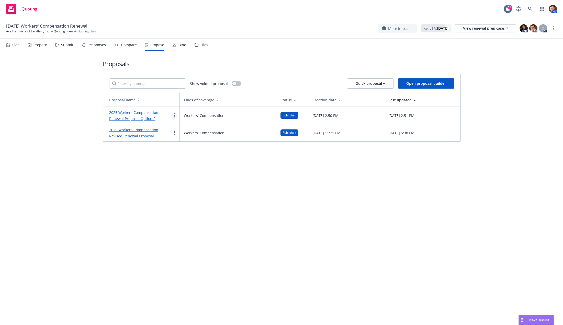
click at [171, 114] on link "more" at bounding box center [174, 115] width 6 height 6
click at [150, 152] on div "Proposals Show voided proposals Quick proposal Open proposal builder Proposal n…" at bounding box center [281, 188] width 562 height 274
click at [136, 113] on link "2025 Workers Compensation Renewal Proposal Option 2" at bounding box center [133, 115] width 49 height 11
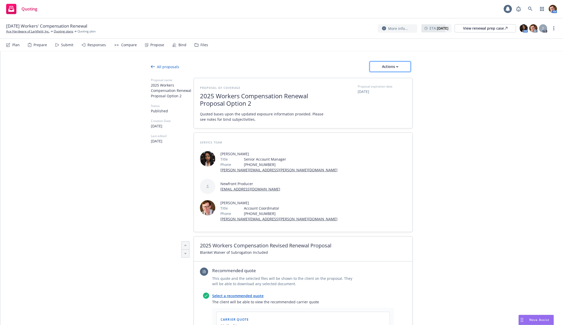
drag, startPoint x: 380, startPoint y: 67, endPoint x: 381, endPoint y: 69, distance: 2.9
click at [380, 67] on div "Actions" at bounding box center [390, 67] width 24 height 10
click at [390, 81] on span "Copy proposal link" at bounding box center [389, 79] width 44 height 5
type textarea "x"
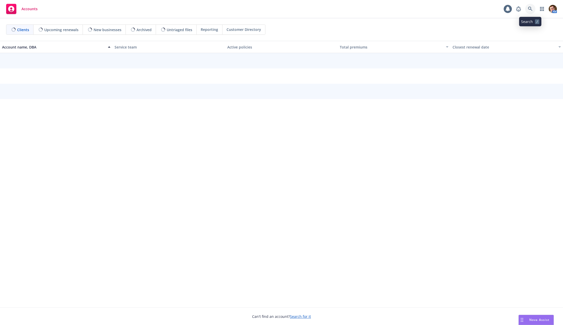
click at [531, 11] on icon at bounding box center [530, 9] width 5 height 5
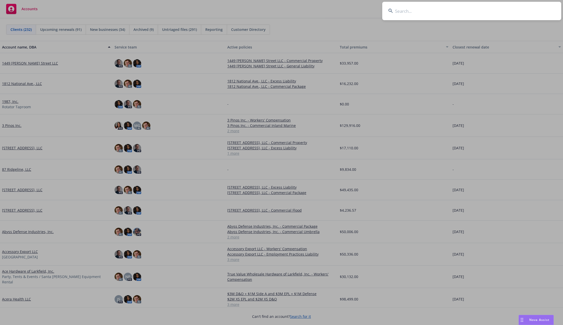
type input "l"
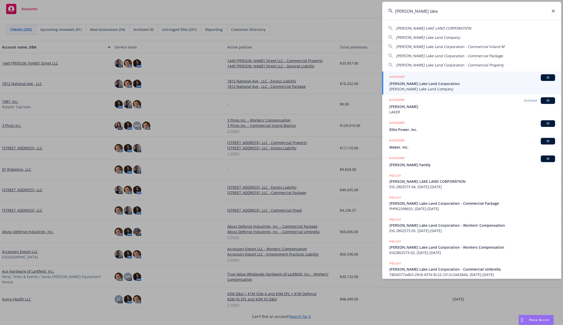
type input "[PERSON_NAME] lake"
click at [459, 88] on span "[PERSON_NAME] Lake Land Company" at bounding box center [472, 88] width 166 height 5
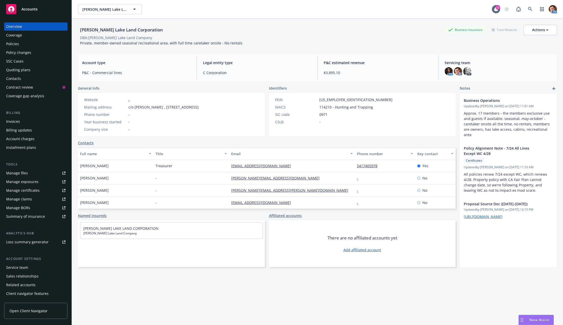
click at [19, 69] on div "Quoting plans" at bounding box center [18, 70] width 24 height 8
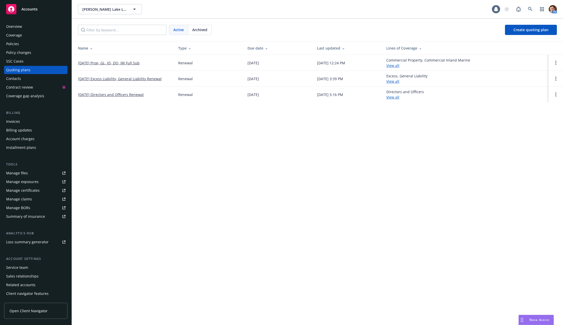
click at [118, 63] on link "[DATE] Prop, GL, XS, DO, IM Full Sub" at bounding box center [109, 62] width 62 height 5
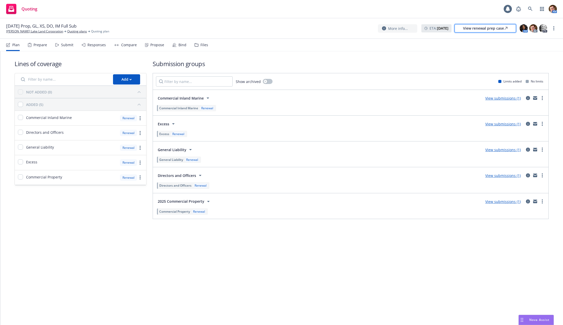
click at [502, 29] on div "View renewal prep case" at bounding box center [485, 29] width 44 height 8
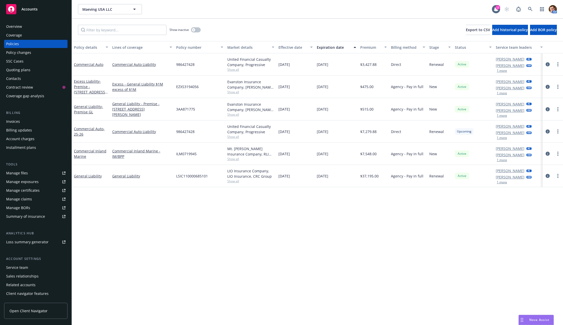
drag, startPoint x: 549, startPoint y: 154, endPoint x: 552, endPoint y: 155, distance: 3.2
click at [549, 154] on icon "circleInformation" at bounding box center [547, 154] width 4 height 4
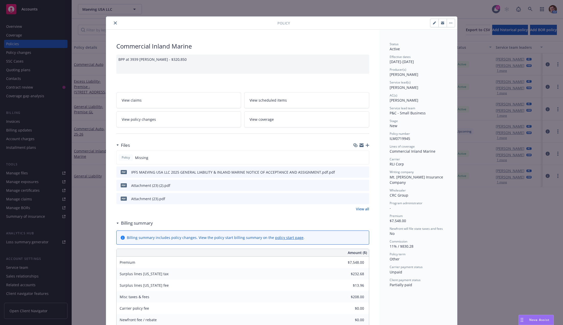
click at [114, 24] on icon "close" at bounding box center [115, 22] width 3 height 3
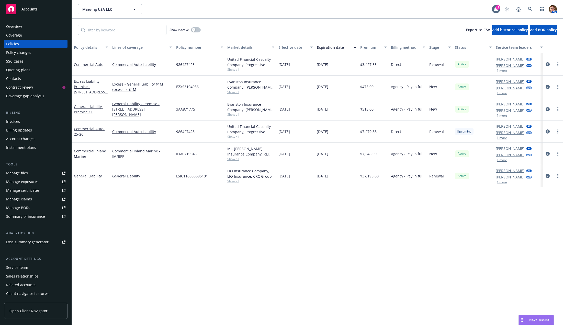
click at [38, 73] on div "Quoting plans" at bounding box center [35, 70] width 59 height 8
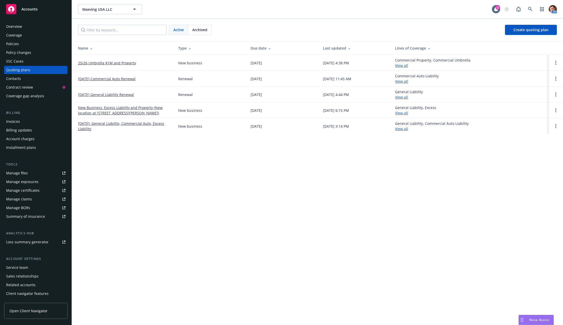
click at [125, 63] on link "25/26 Umbrella $1M and Property" at bounding box center [107, 62] width 58 height 5
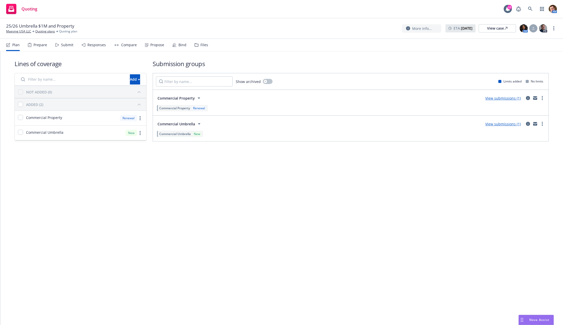
click at [158, 45] on div "Propose" at bounding box center [157, 45] width 14 height 4
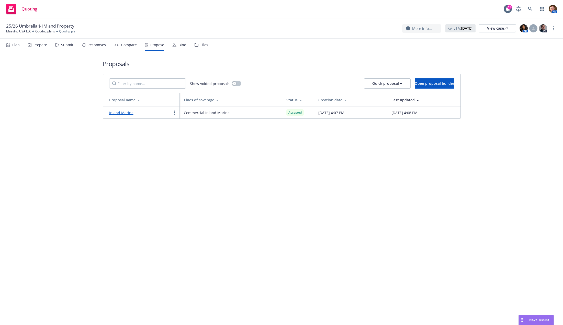
click at [117, 111] on link "Inland Marine" at bounding box center [121, 112] width 24 height 5
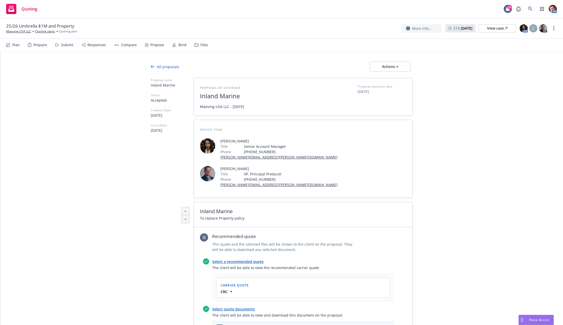
scroll to position [123, 0]
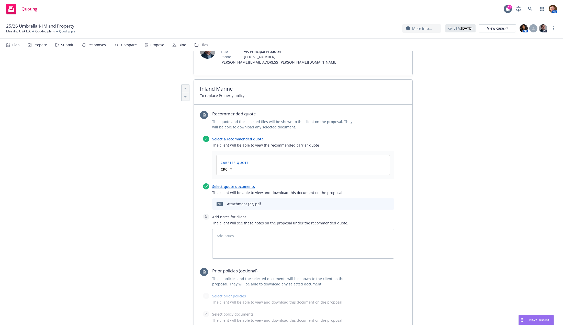
click at [367, 199] on div "pdf Attachment (23).pdf" at bounding box center [303, 204] width 182 height 11
click at [370, 202] on icon "download file" at bounding box center [372, 204] width 4 height 4
type textarea "x"
